Goal: Information Seeking & Learning: Learn about a topic

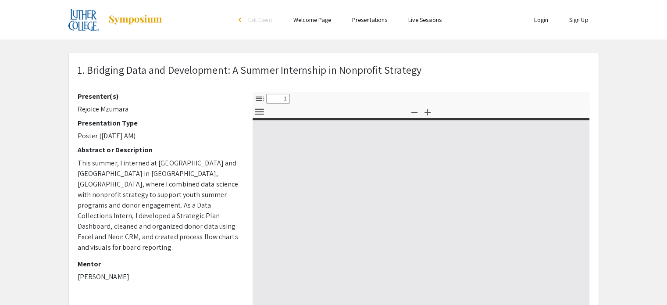
select select "custom"
type input "0"
select select "custom"
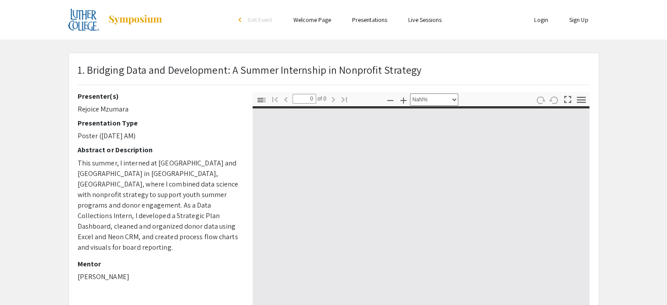
type input "1"
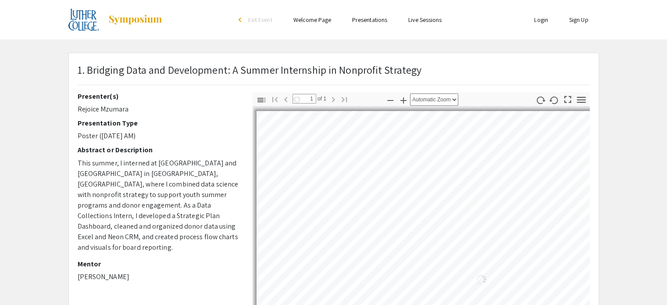
select select "auto"
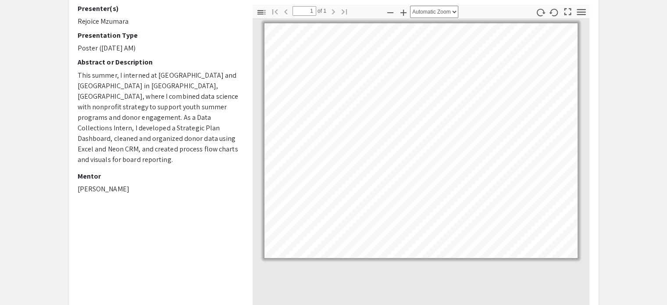
scroll to position [44, 0]
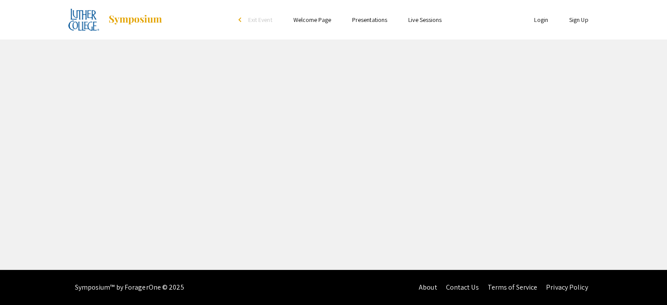
select select "custom"
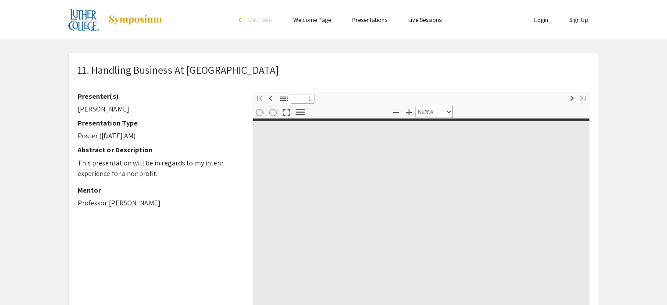
type input "0"
select select "custom"
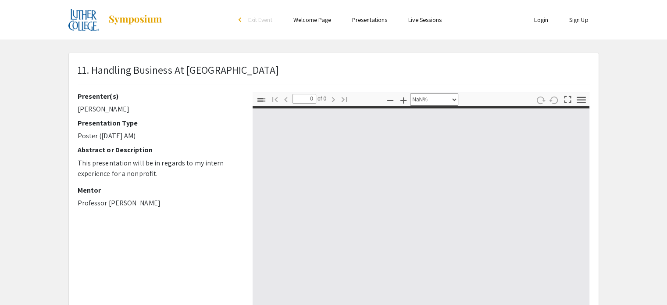
type input "1"
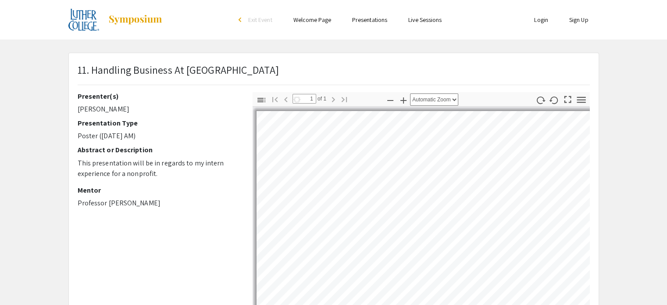
select select "auto"
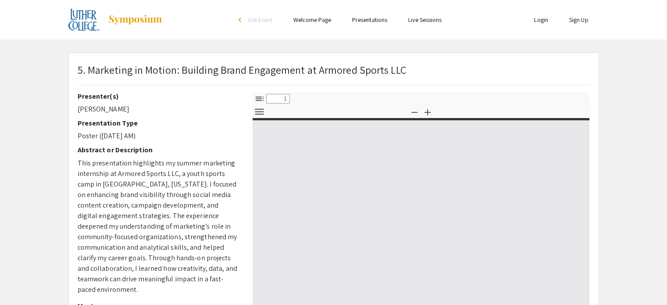
select select "custom"
type input "0"
select select "custom"
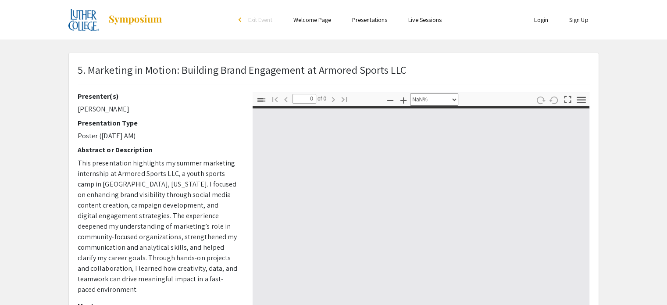
type input "1"
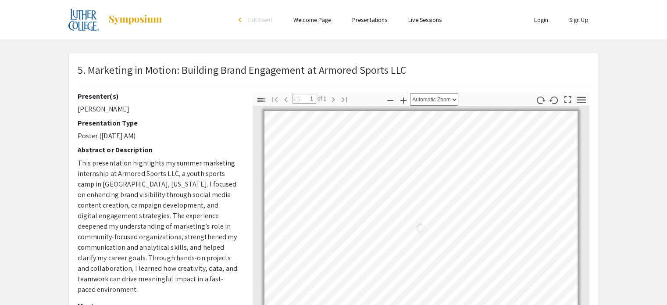
select select "auto"
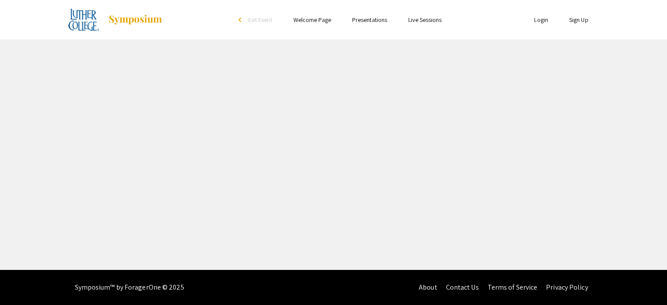
select select "custom"
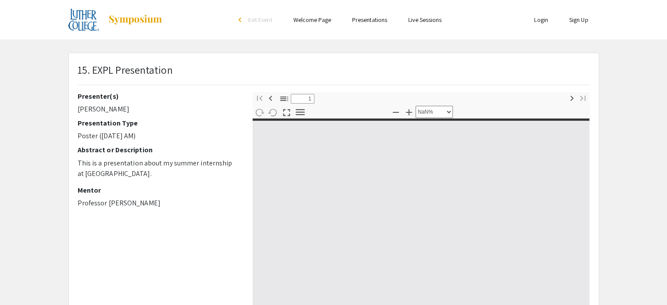
type input "0"
select select "custom"
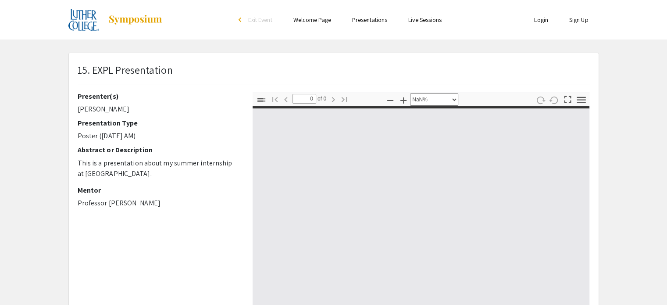
type input "1"
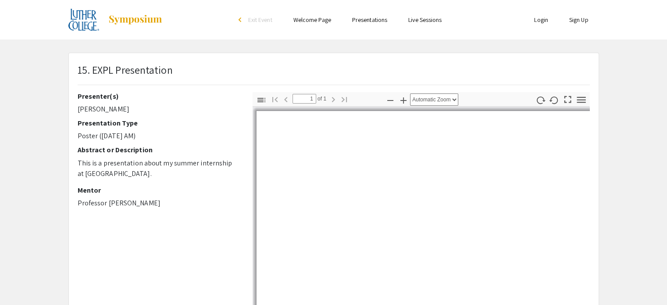
select select "auto"
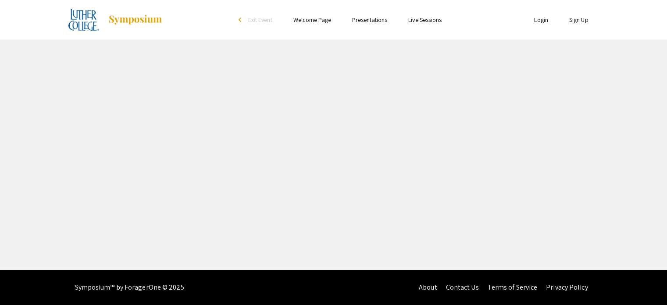
select select "custom"
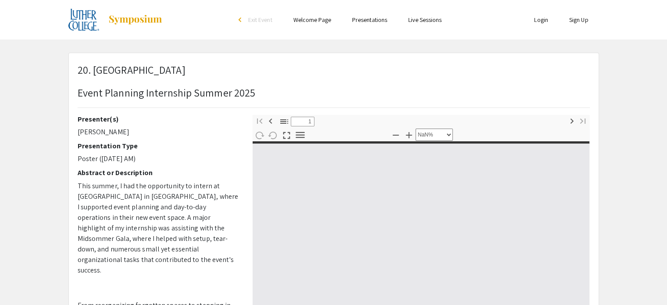
type input "0"
select select "custom"
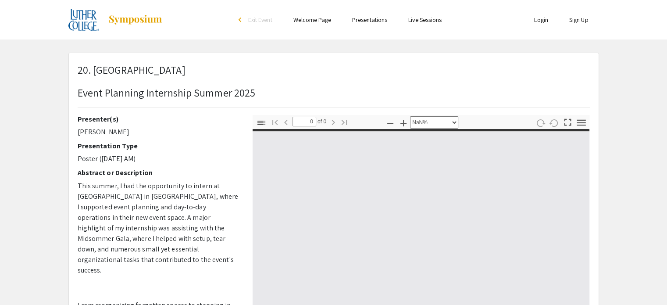
type input "1"
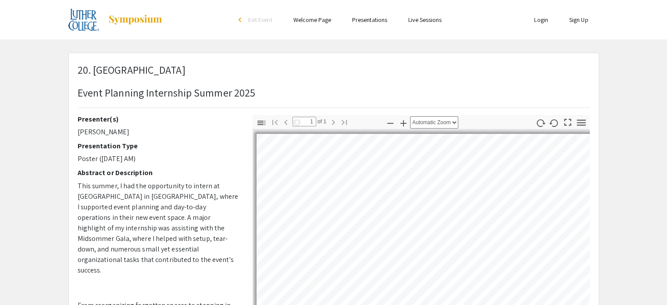
select select "auto"
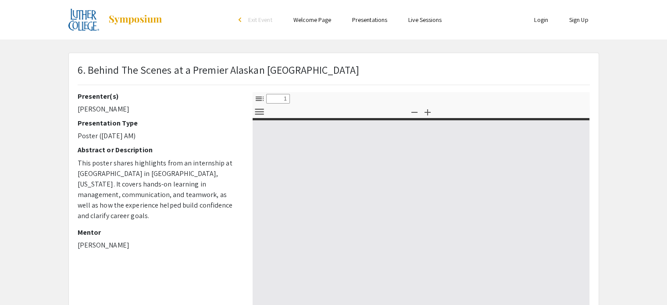
select select "custom"
type input "0"
select select "custom"
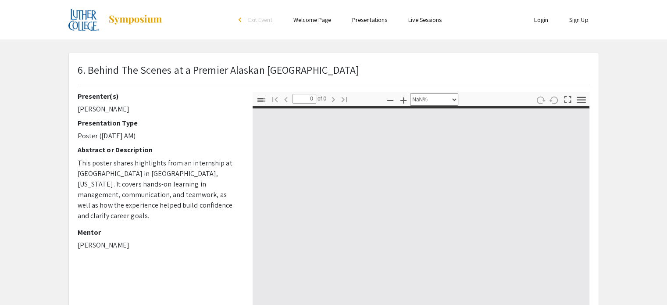
type input "1"
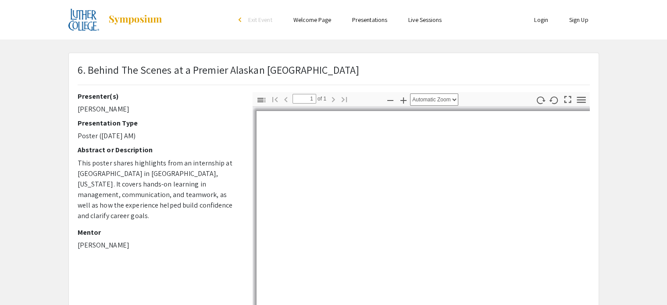
select select "auto"
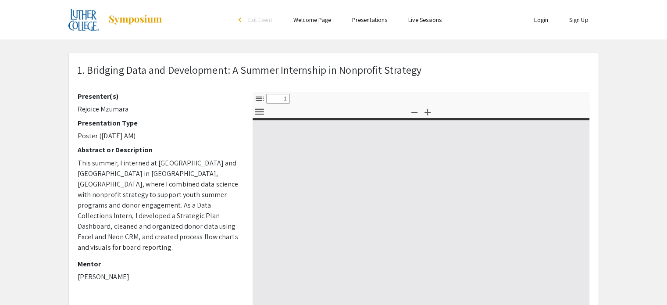
select select "custom"
type input "0"
select select "custom"
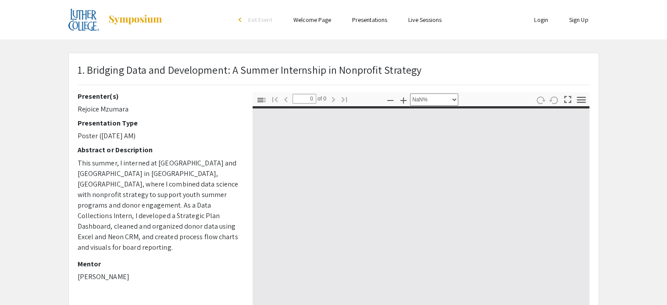
type input "1"
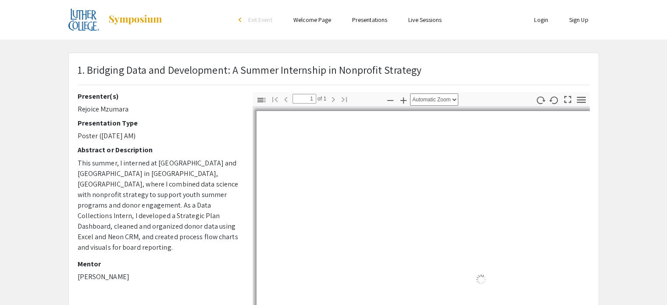
select select "auto"
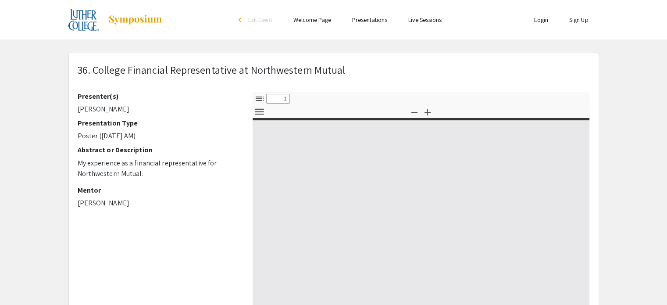
select select "custom"
type input "0"
select select "custom"
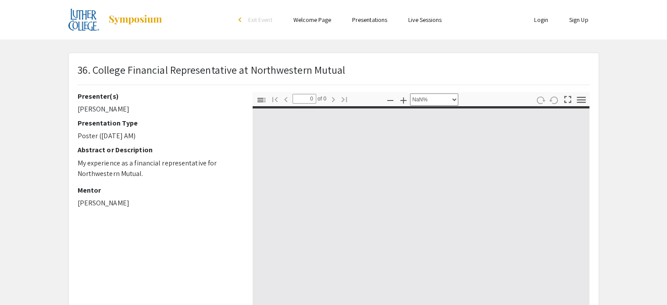
type input "1"
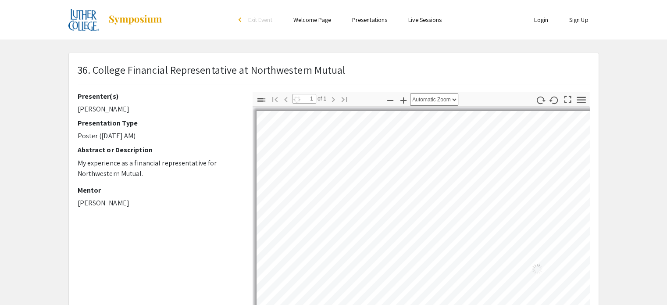
select select "auto"
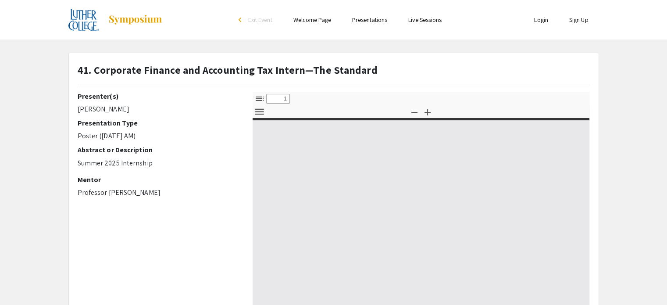
select select "custom"
type input "0"
select select "custom"
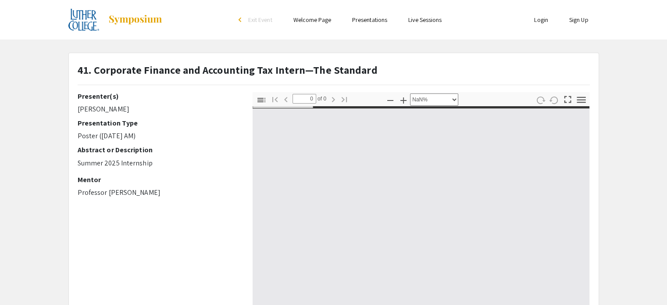
type input "1"
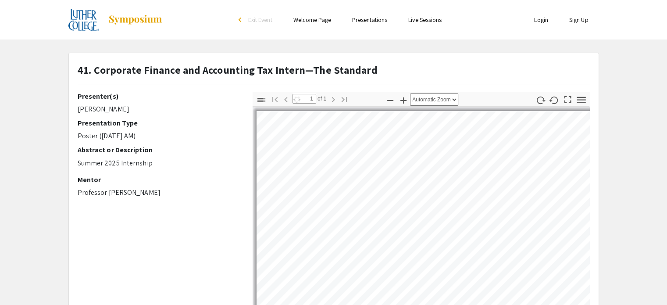
select select "auto"
